Goal: Task Accomplishment & Management: Manage account settings

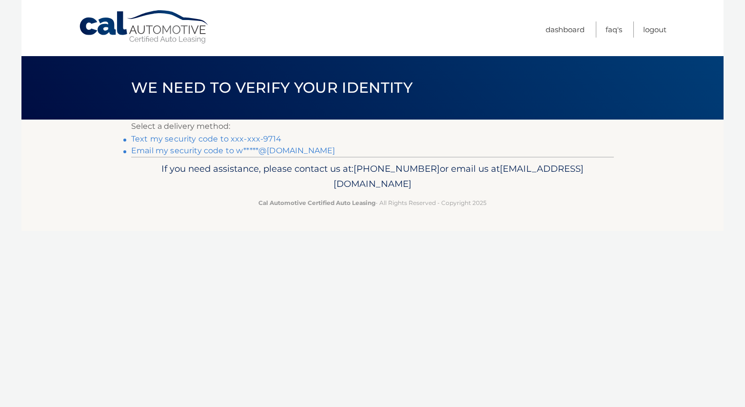
click at [252, 140] on link "Text my security code to xxx-xxx-9714" at bounding box center [206, 138] width 150 height 9
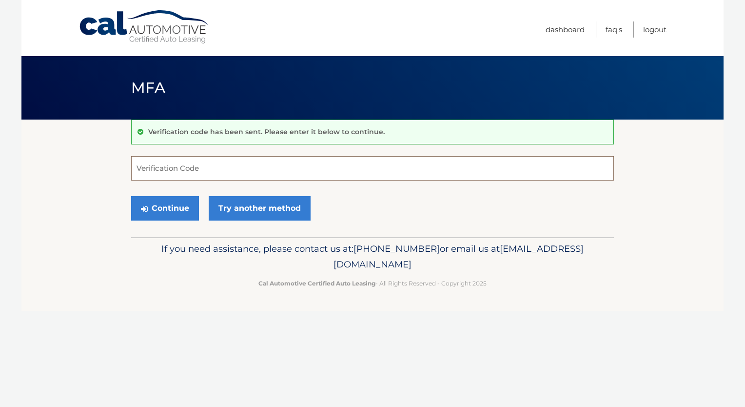
click at [214, 167] on input "Verification Code" at bounding box center [372, 168] width 483 height 24
type input "026204"
click at [175, 213] on button "Continue" at bounding box center [165, 208] width 68 height 24
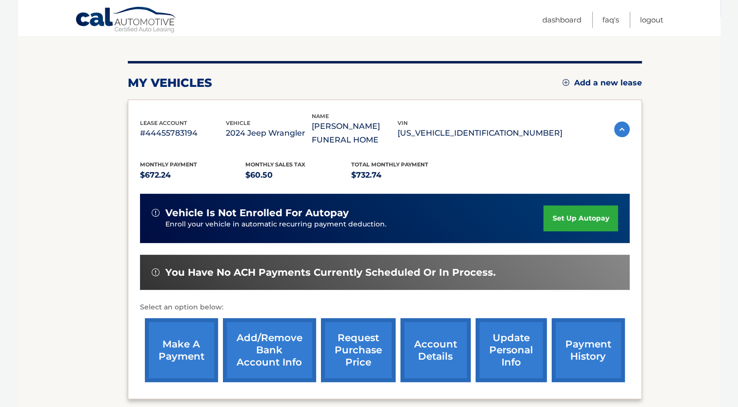
scroll to position [146, 0]
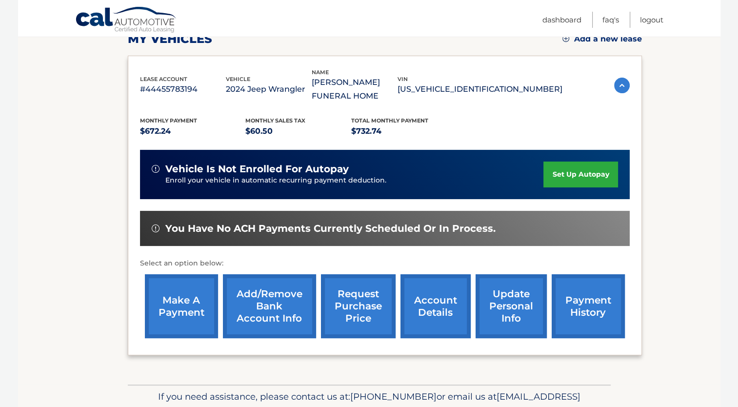
click at [167, 293] on link "make a payment" at bounding box center [181, 306] width 73 height 64
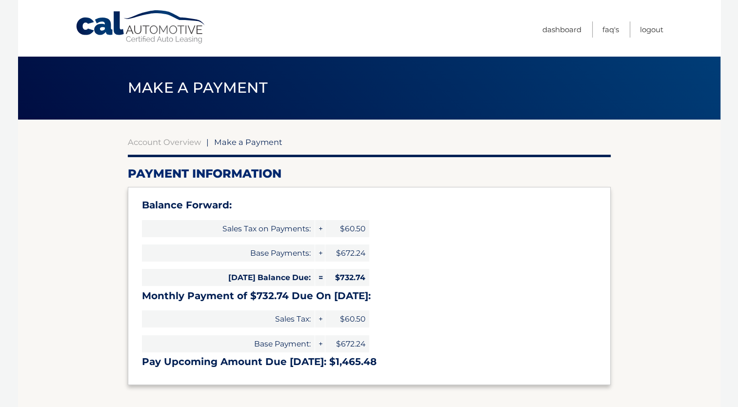
select select "NjE4ODM3ODgtN2RkNS00OTcxLWE4NDQtYWRmMzIwMGRjMDAy"
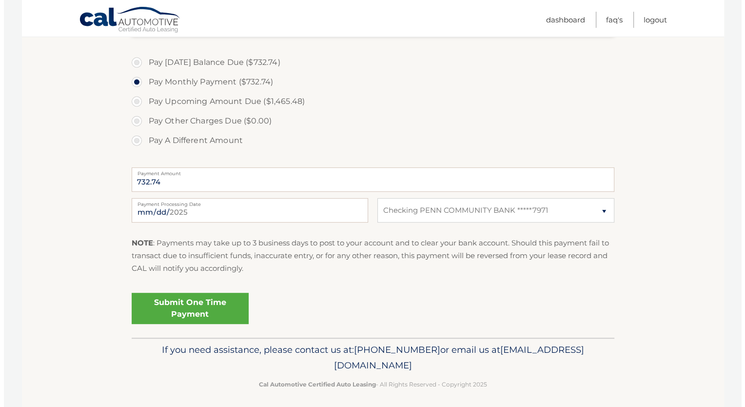
scroll to position [355, 0]
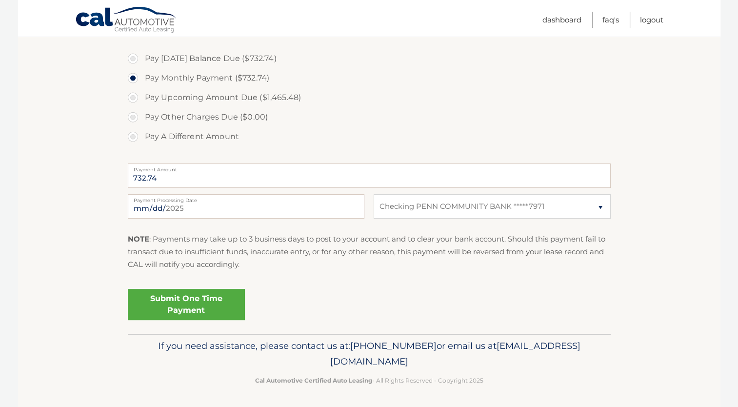
click at [168, 304] on link "Submit One Time Payment" at bounding box center [186, 304] width 117 height 31
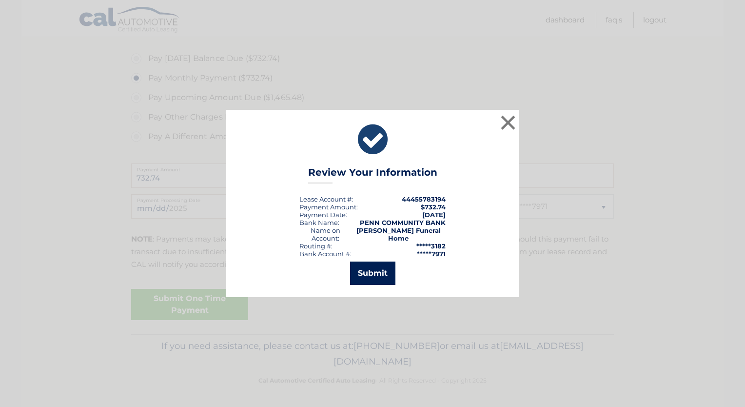
click at [368, 272] on button "Submit" at bounding box center [372, 272] width 45 height 23
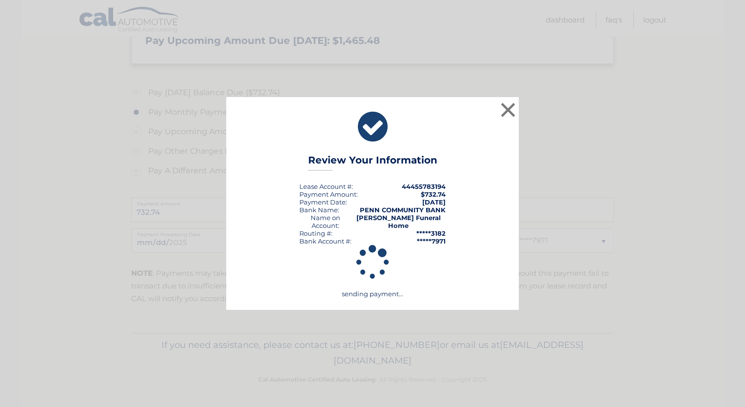
scroll to position [320, 0]
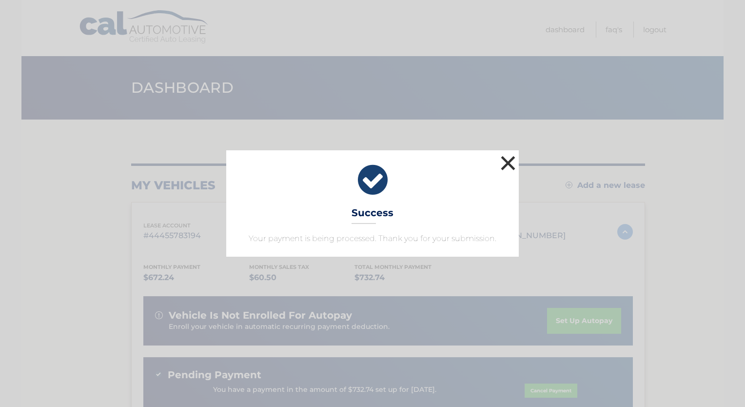
click at [507, 162] on button "×" at bounding box center [507, 162] width 19 height 19
